Goal: Task Accomplishment & Management: Manage account settings

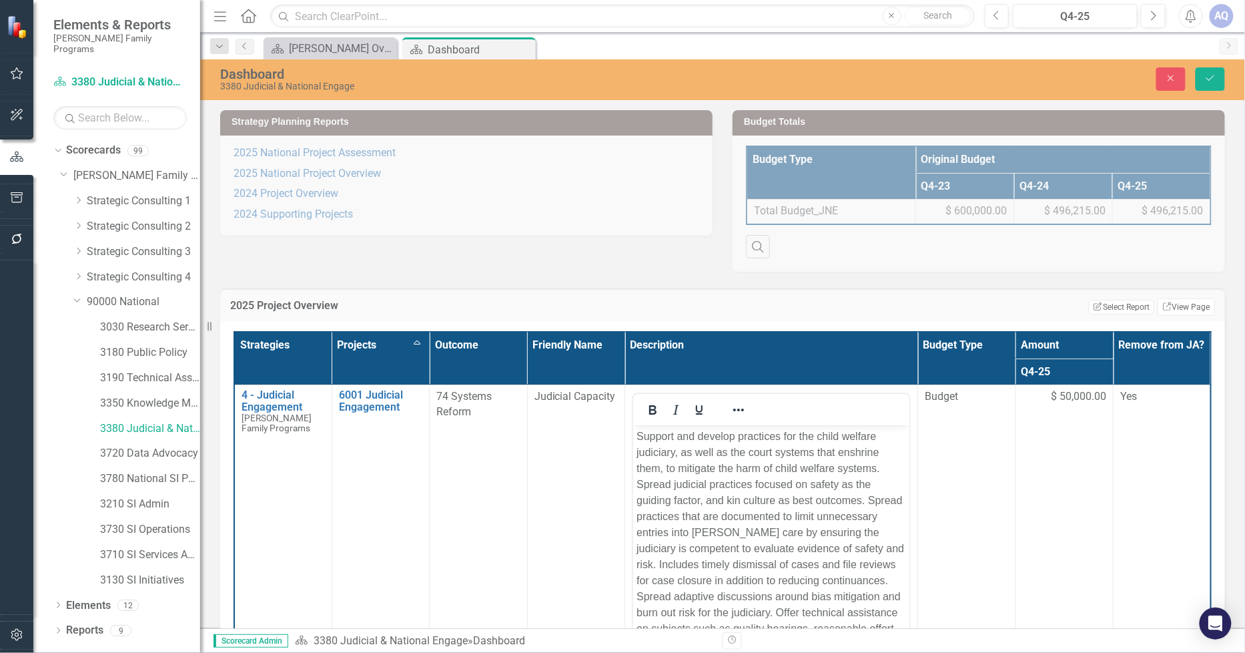
scroll to position [1829, 0]
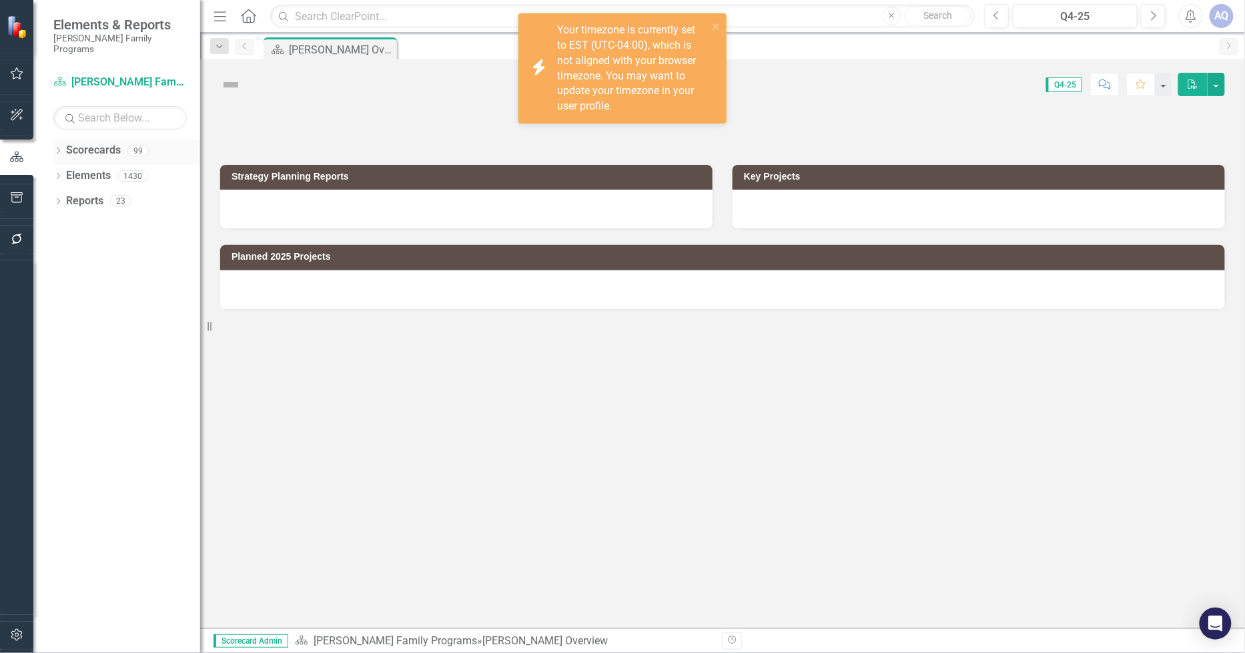
click at [61, 148] on icon "Dropdown" at bounding box center [57, 151] width 9 height 7
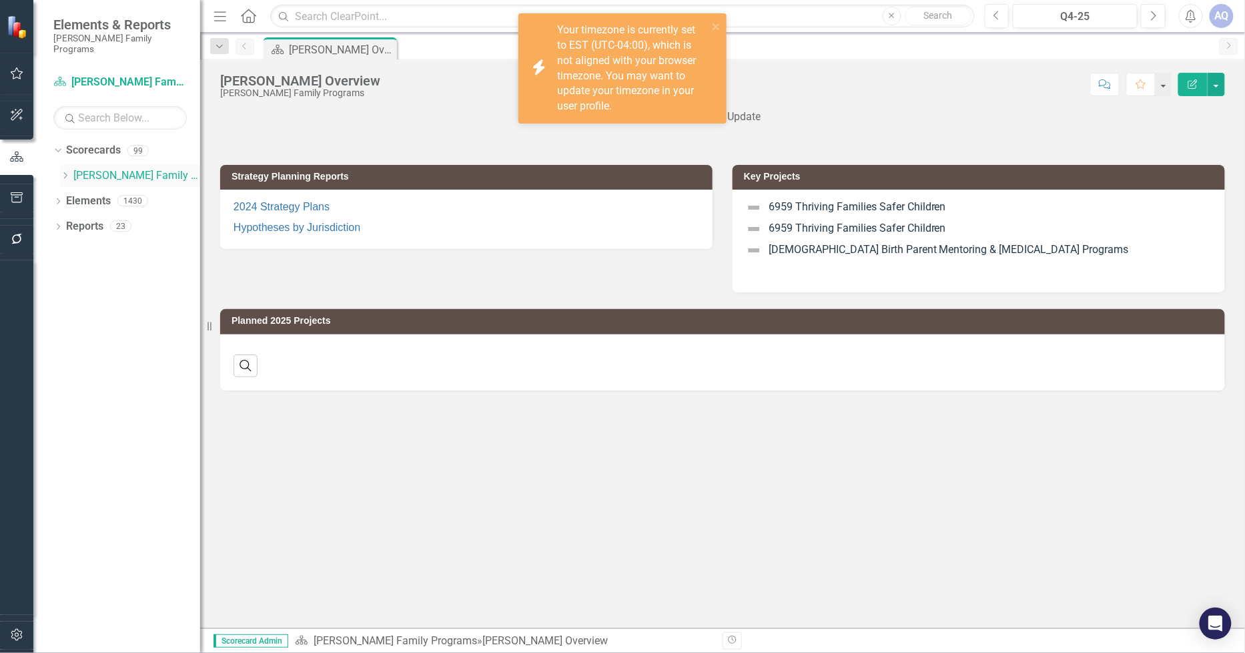
click at [61, 172] on icon "Dropdown" at bounding box center [65, 176] width 10 height 8
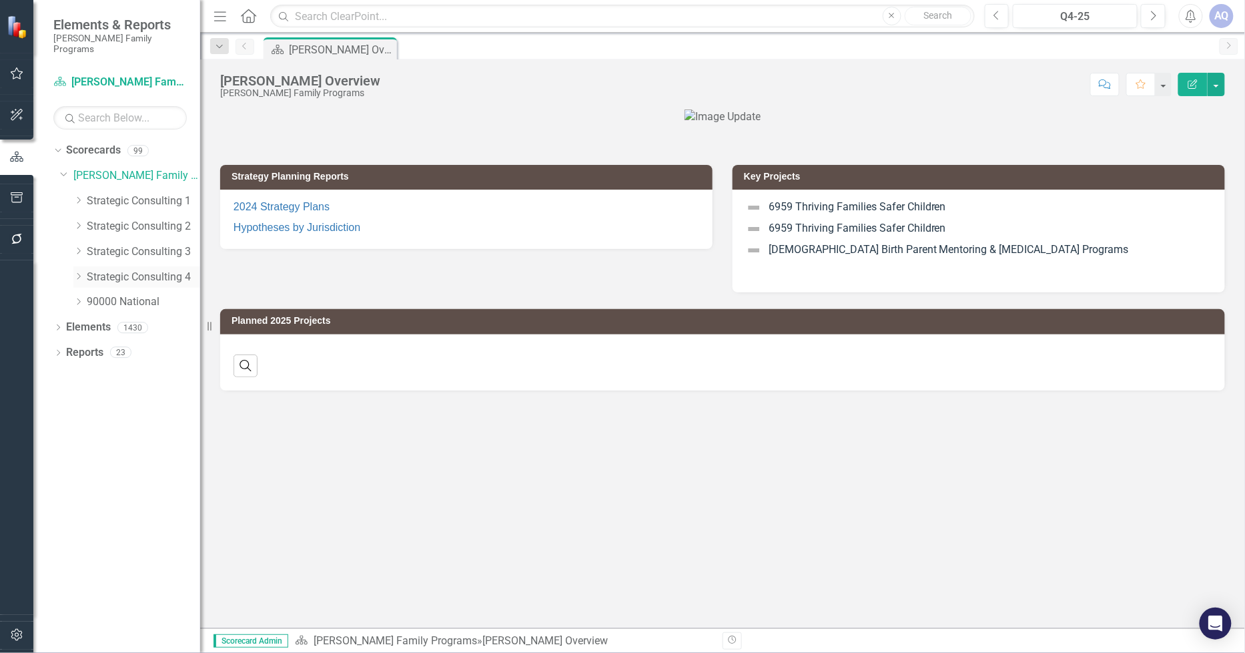
click at [75, 272] on icon "Dropdown" at bounding box center [78, 276] width 10 height 8
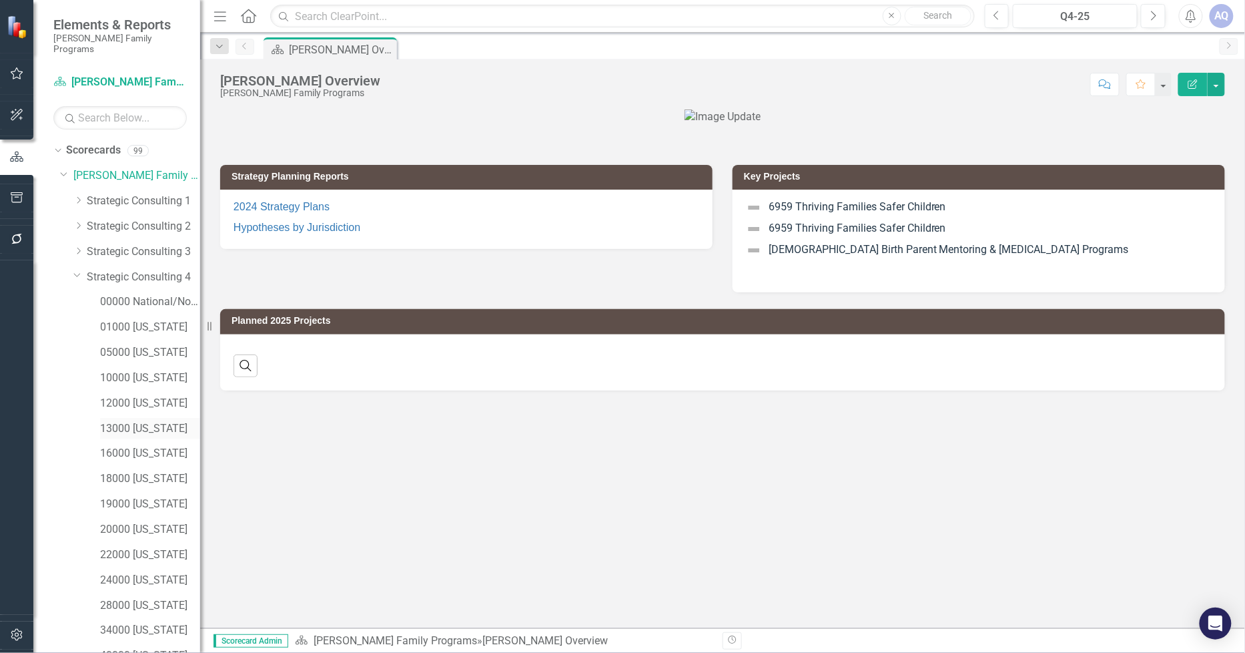
click at [151, 421] on link "13000 [US_STATE]" at bounding box center [150, 428] width 100 height 15
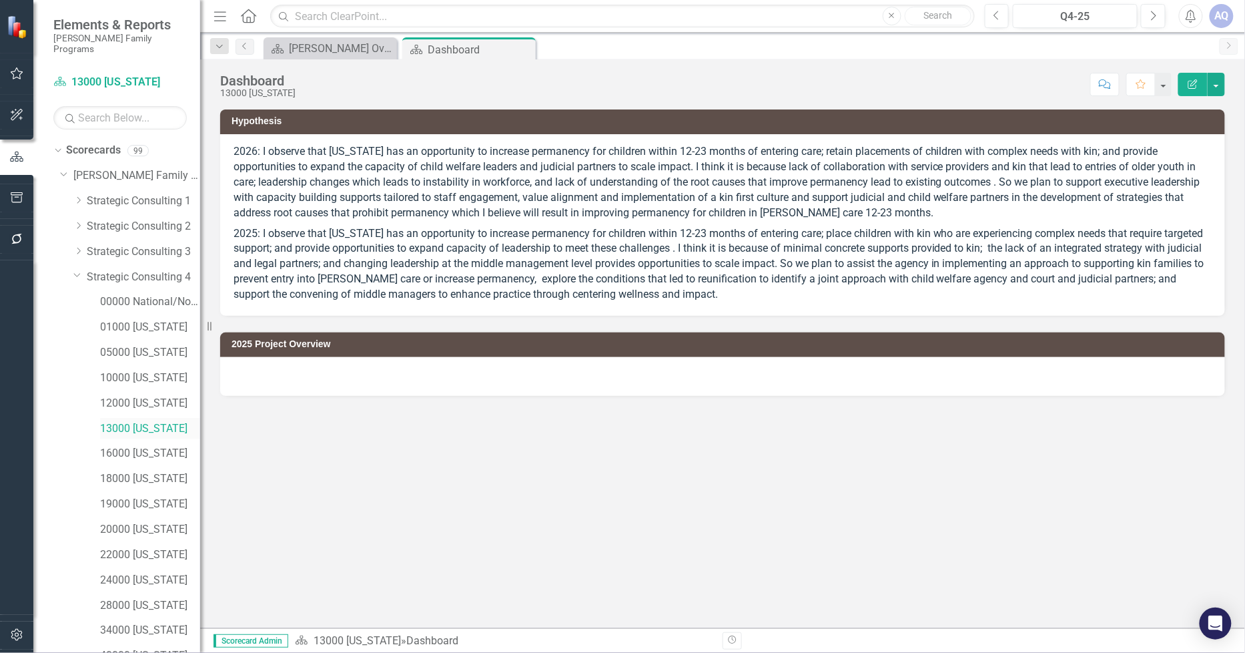
scroll to position [107, 0]
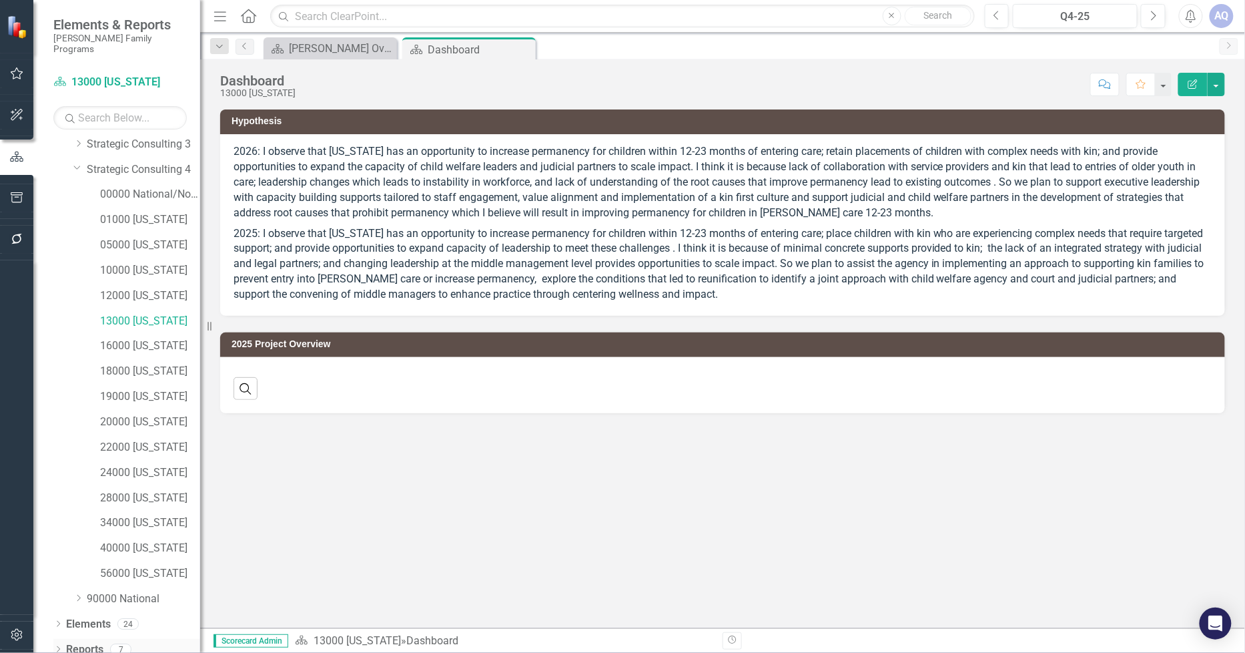
click at [56, 647] on icon "Dropdown" at bounding box center [57, 650] width 9 height 7
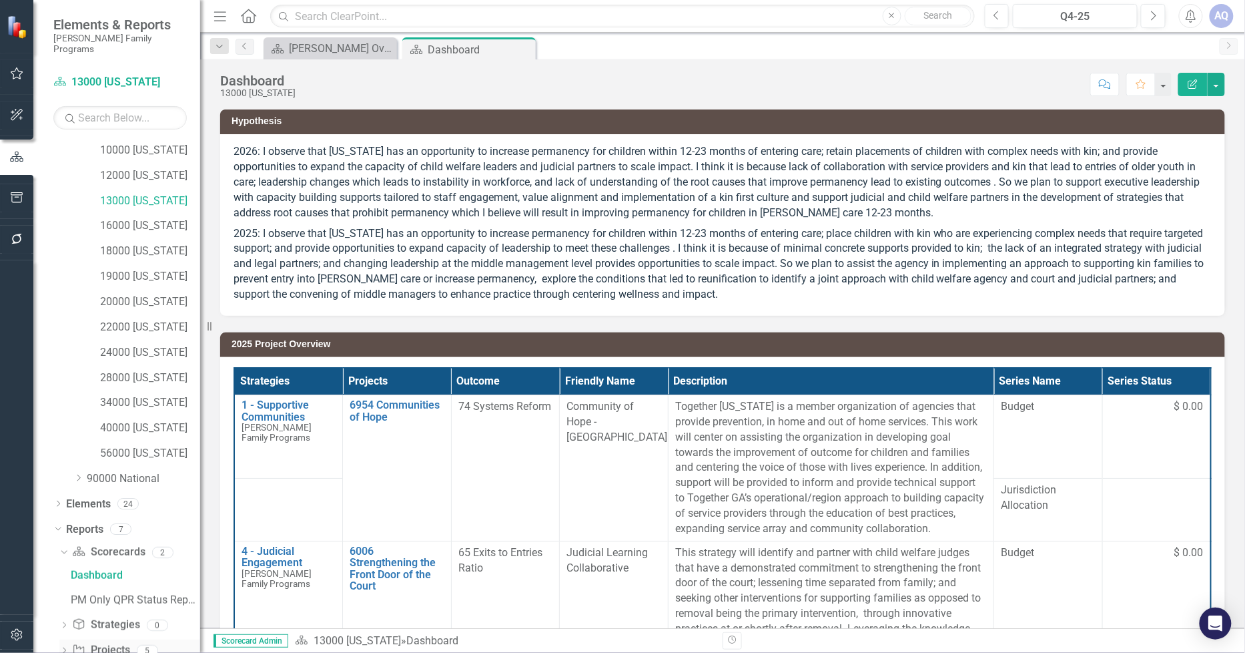
scroll to position [274, 0]
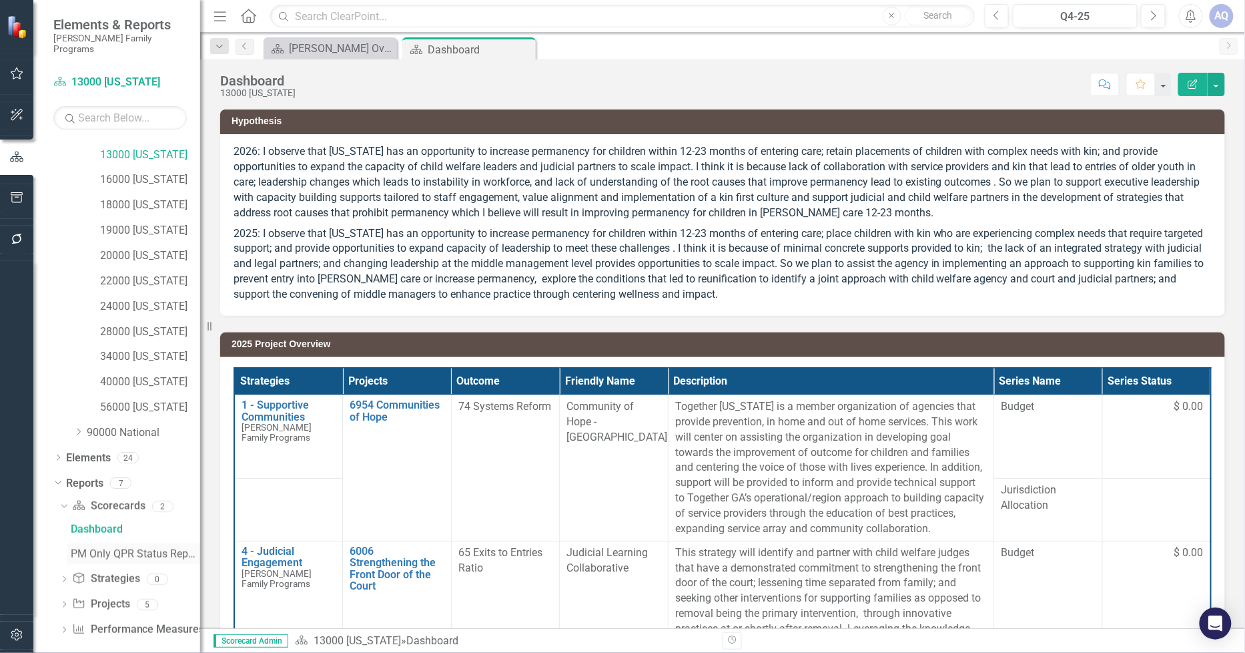
click at [127, 548] on div "PM Only QPR Status Report" at bounding box center [135, 554] width 129 height 12
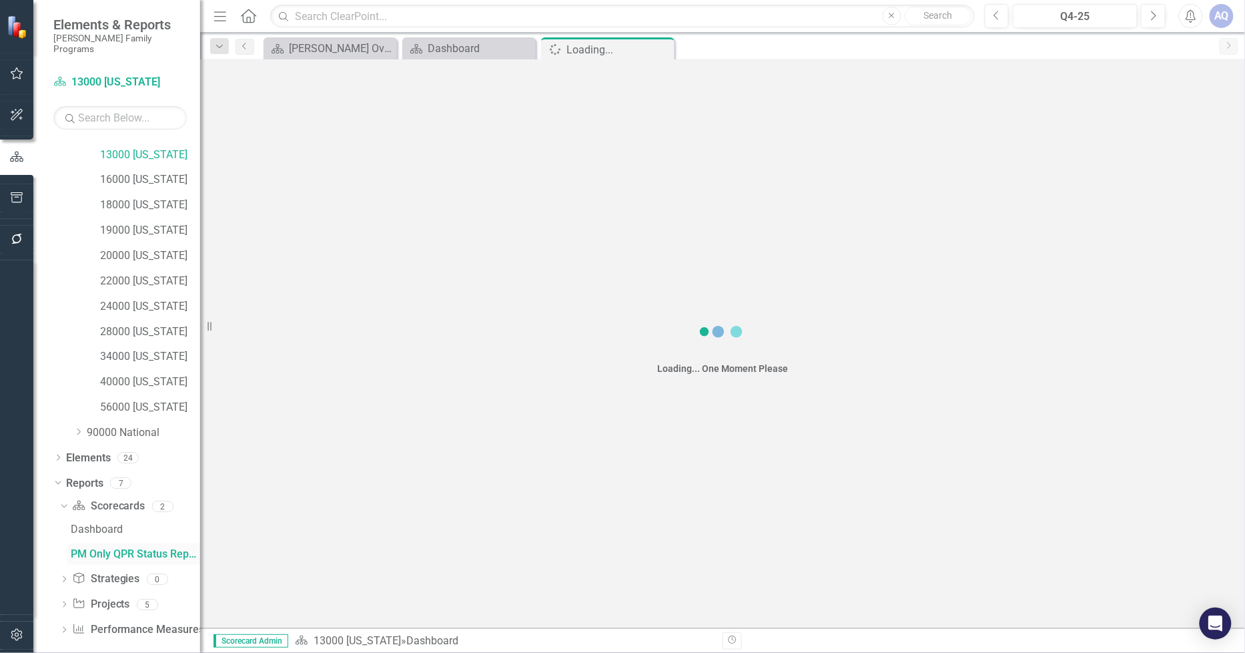
scroll to position [175, 0]
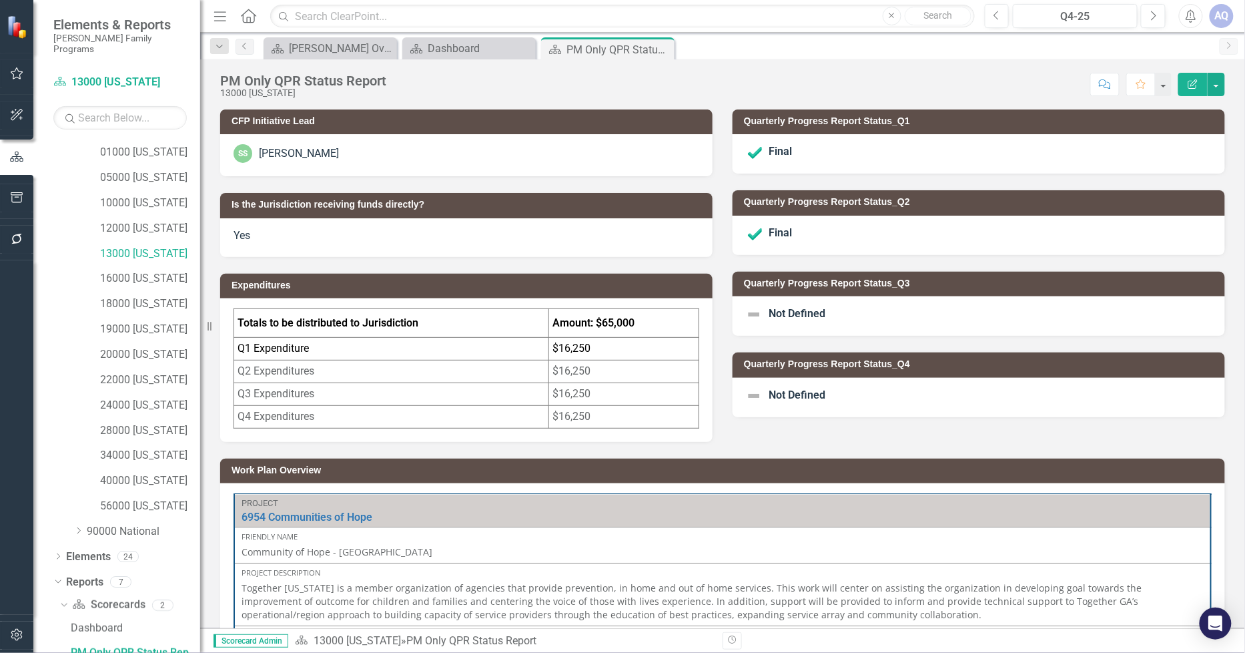
click at [597, 345] on td "$16,250" at bounding box center [624, 349] width 150 height 23
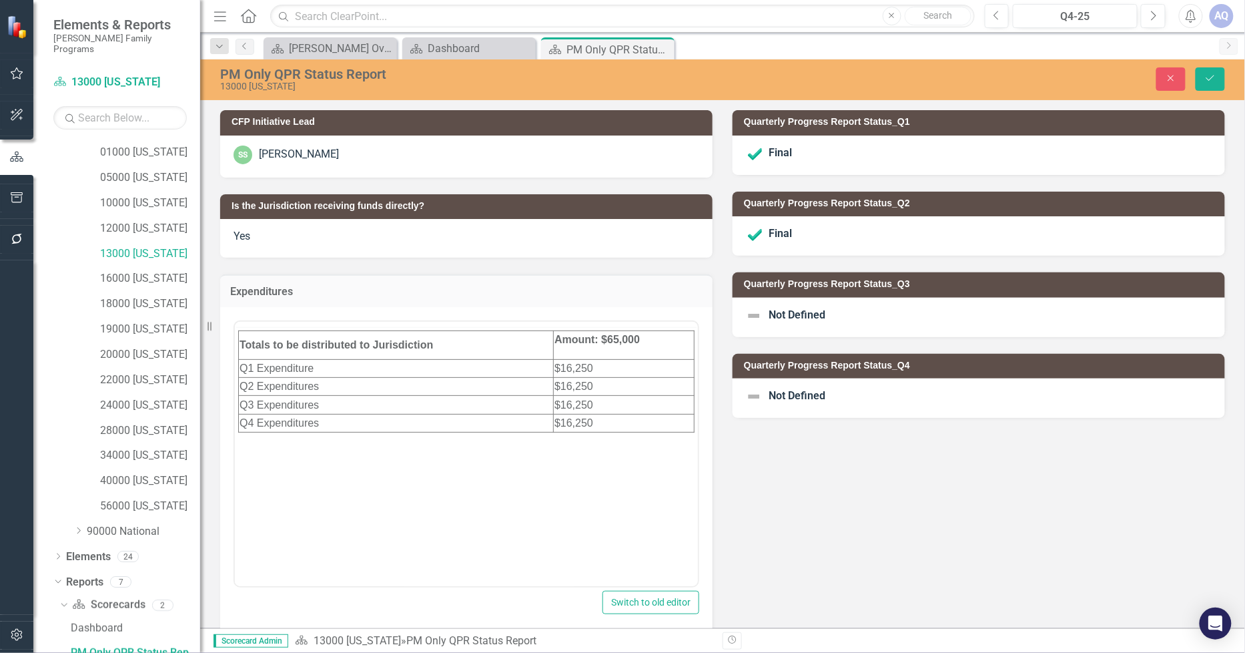
scroll to position [0, 0]
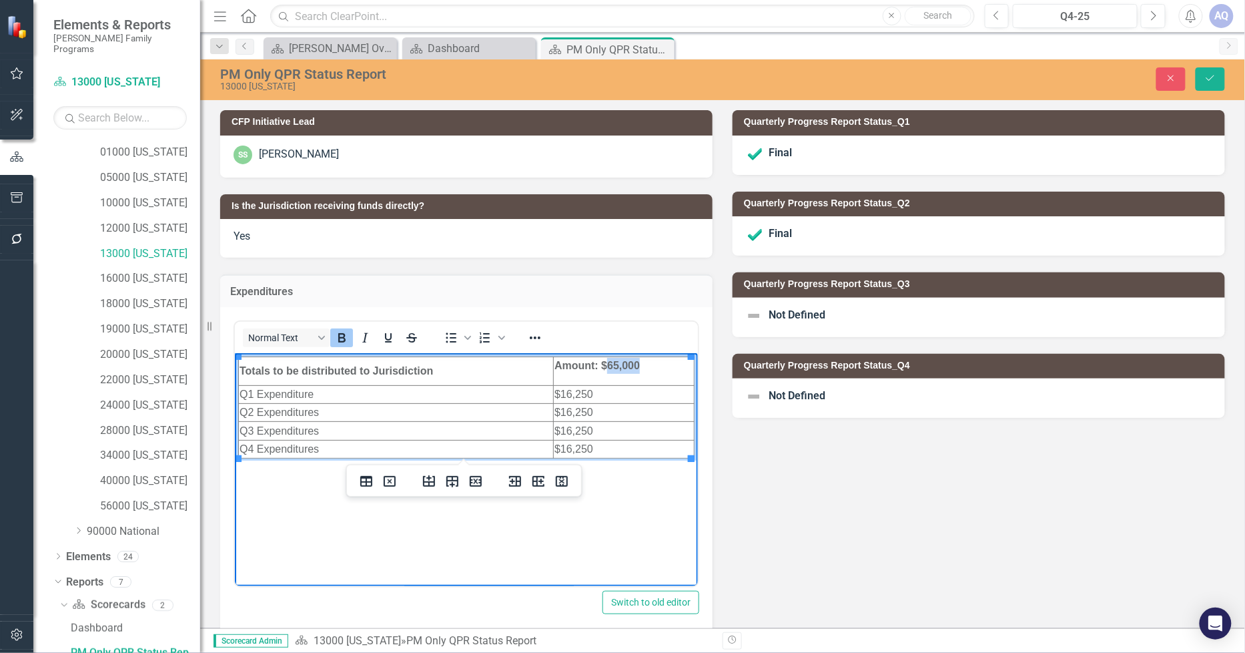
drag, startPoint x: 637, startPoint y: 365, endPoint x: 605, endPoint y: 366, distance: 32.0
click at [605, 366] on p "Amount: $65,000" at bounding box center [623, 365] width 139 height 16
drag, startPoint x: 629, startPoint y: 388, endPoint x: 557, endPoint y: 391, distance: 72.1
click at [557, 391] on td "$16,250" at bounding box center [623, 394] width 141 height 18
drag, startPoint x: 604, startPoint y: 398, endPoint x: 559, endPoint y: 390, distance: 45.4
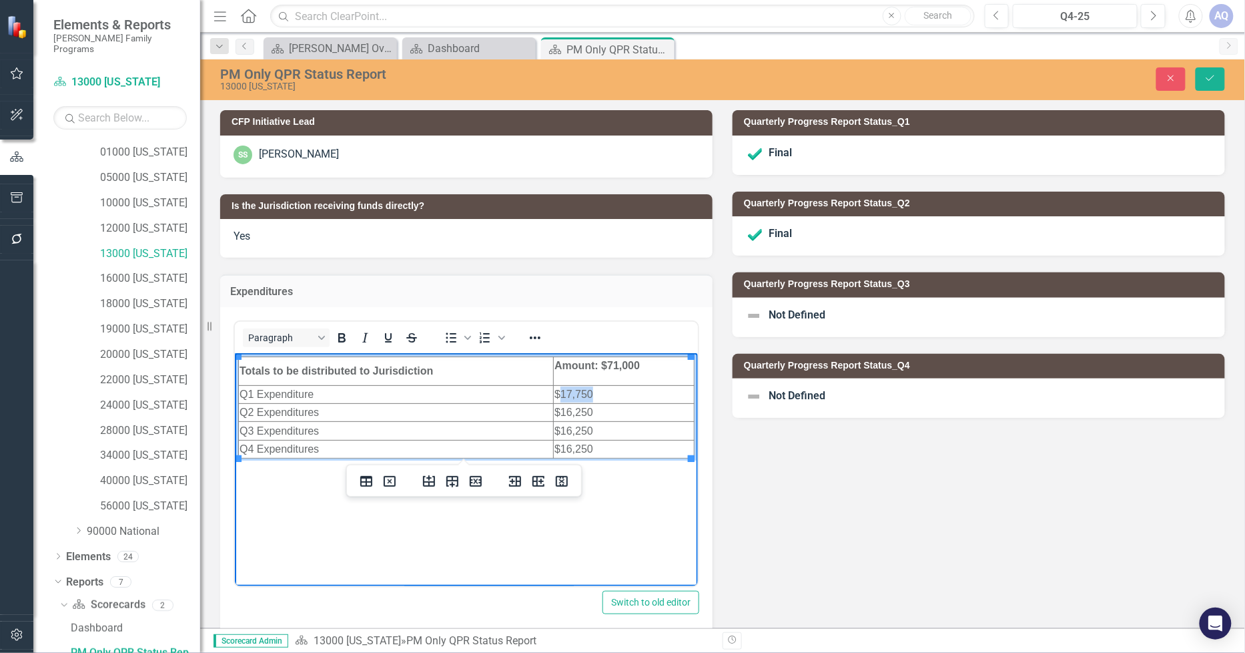
click at [559, 390] on td "$17,750" at bounding box center [623, 394] width 141 height 18
copy td "17,750"
drag, startPoint x: 557, startPoint y: 412, endPoint x: 604, endPoint y: 413, distance: 46.7
click at [604, 413] on td "$16,250" at bounding box center [623, 412] width 141 height 18
drag, startPoint x: 557, startPoint y: 433, endPoint x: 607, endPoint y: 431, distance: 50.1
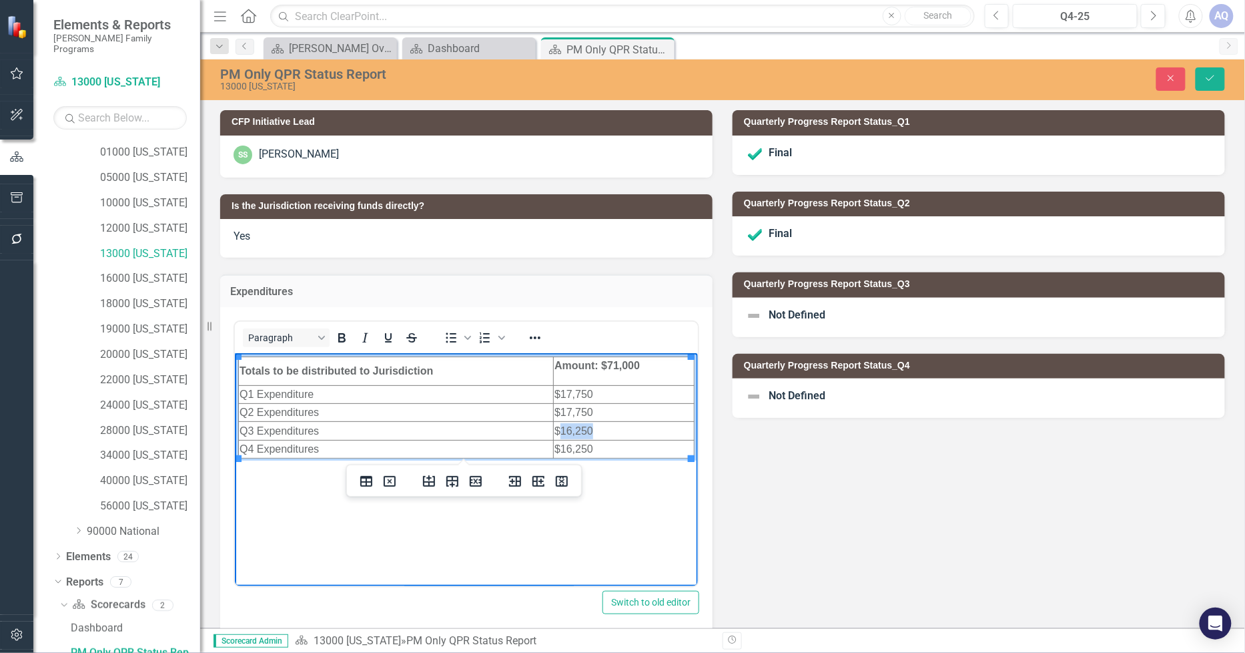
click at [607, 431] on td "$16,250" at bounding box center [623, 430] width 141 height 18
drag, startPoint x: 559, startPoint y: 448, endPoint x: 607, endPoint y: 448, distance: 48.1
click at [607, 448] on td "$16,250" at bounding box center [623, 448] width 141 height 18
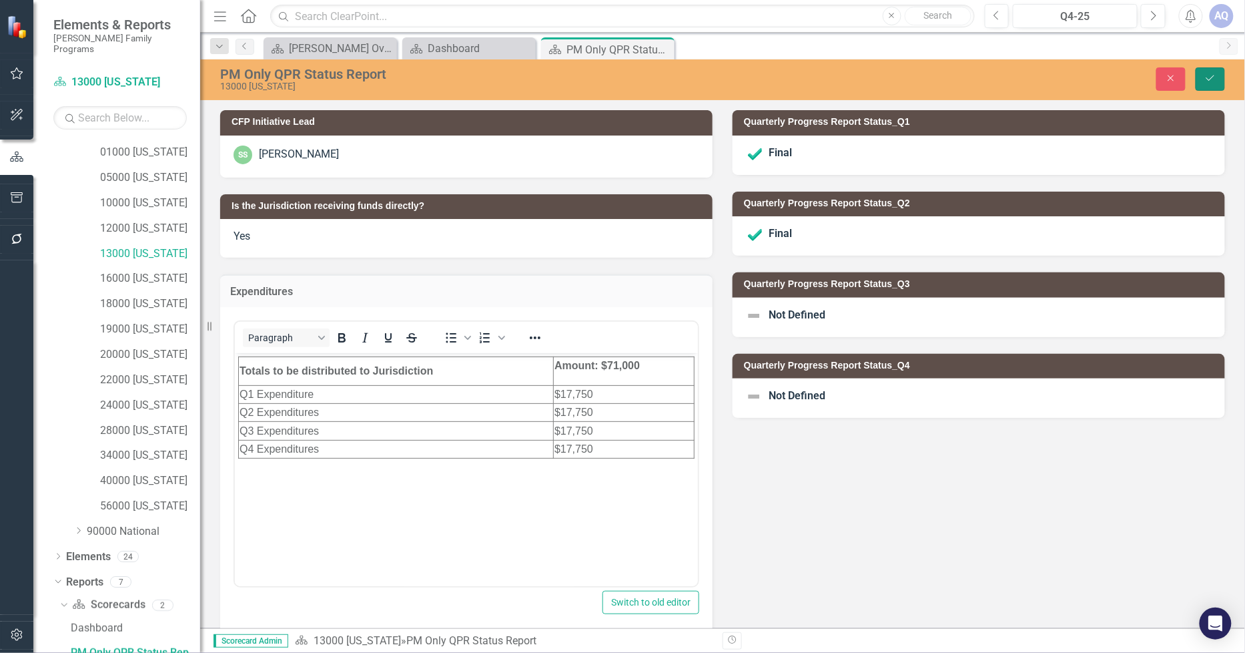
click at [1209, 71] on button "Save" at bounding box center [1210, 78] width 29 height 23
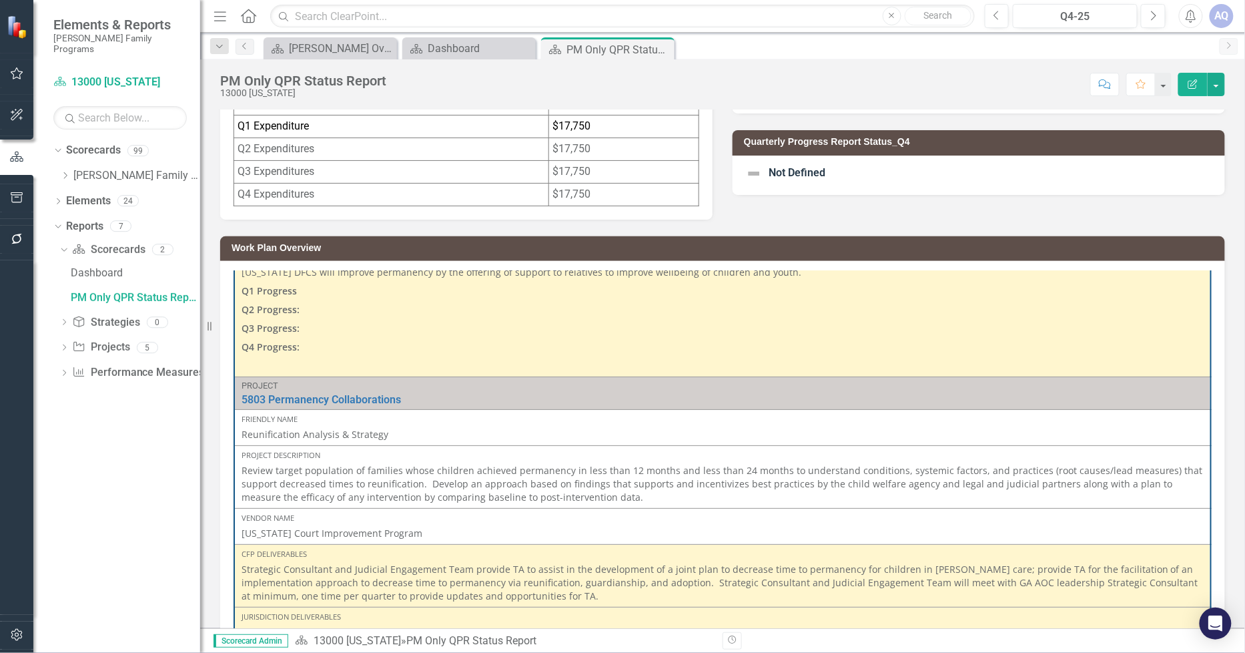
scroll to position [1927, 0]
